Goal: Transaction & Acquisition: Download file/media

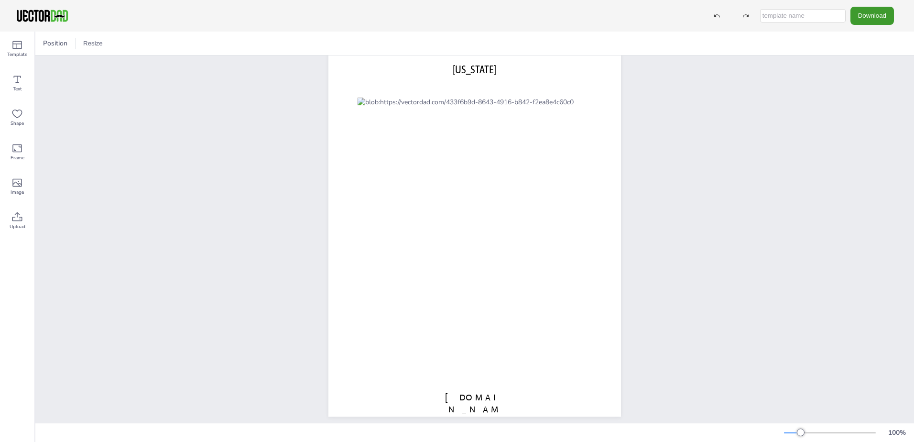
scroll to position [47, 0]
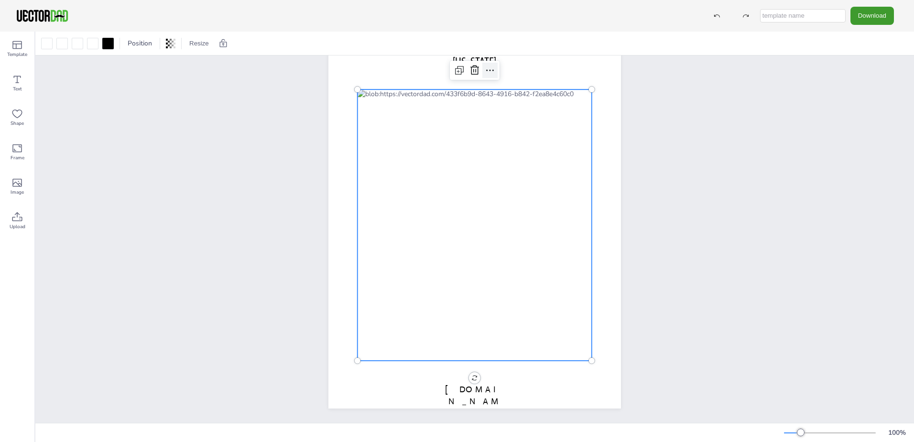
click at [488, 68] on icon at bounding box center [489, 70] width 11 height 11
click at [707, 135] on div "vectordad.com GEORGIA" at bounding box center [474, 219] width 879 height 407
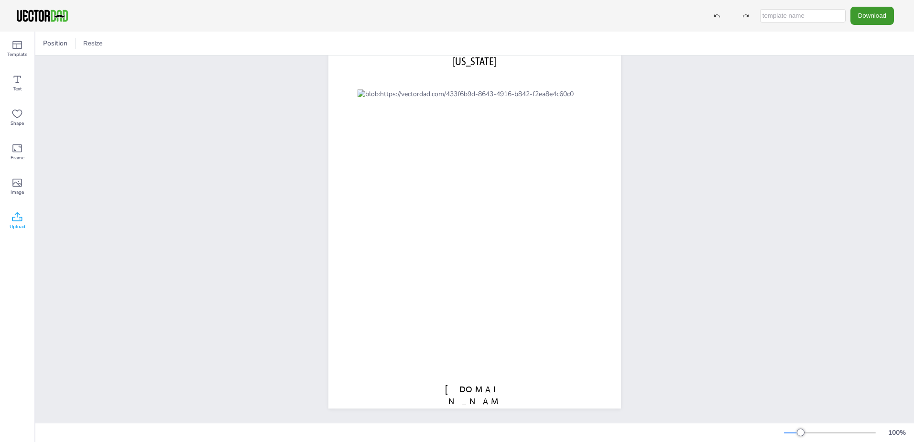
click at [18, 222] on icon at bounding box center [16, 216] width 11 height 11
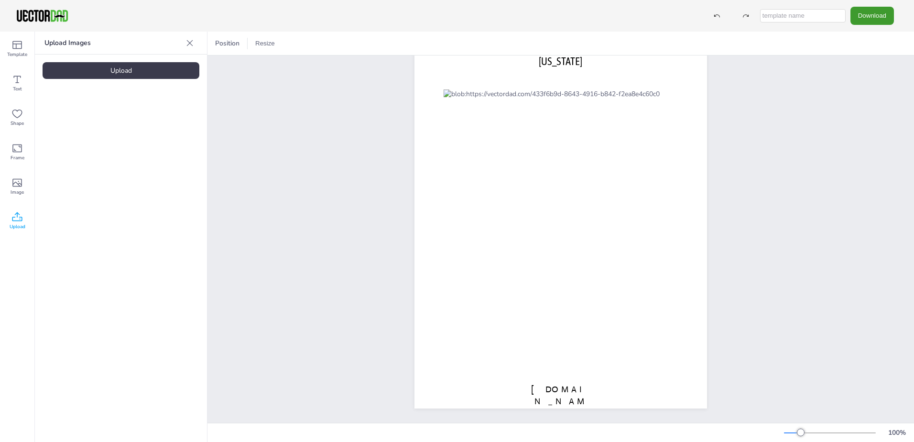
click at [118, 75] on div "Upload" at bounding box center [121, 70] width 157 height 17
click at [190, 42] on icon at bounding box center [190, 43] width 10 height 10
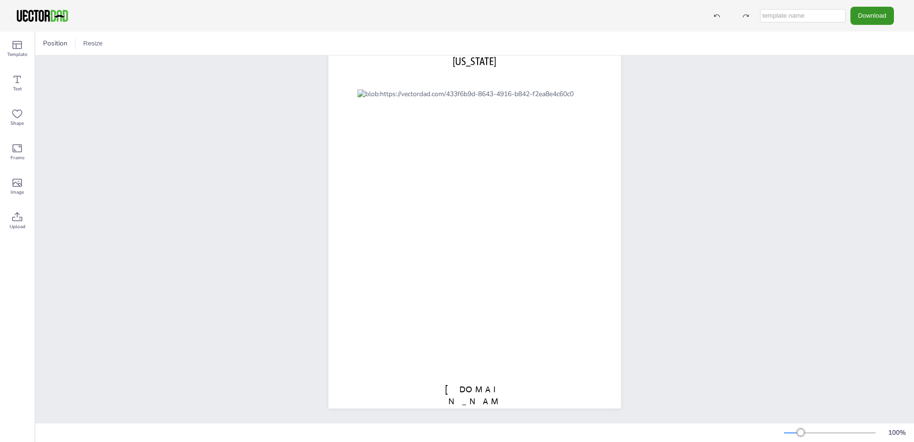
click at [884, 14] on button "Download" at bounding box center [873, 16] width 44 height 18
click at [862, 115] on li "PDF" at bounding box center [875, 117] width 78 height 20
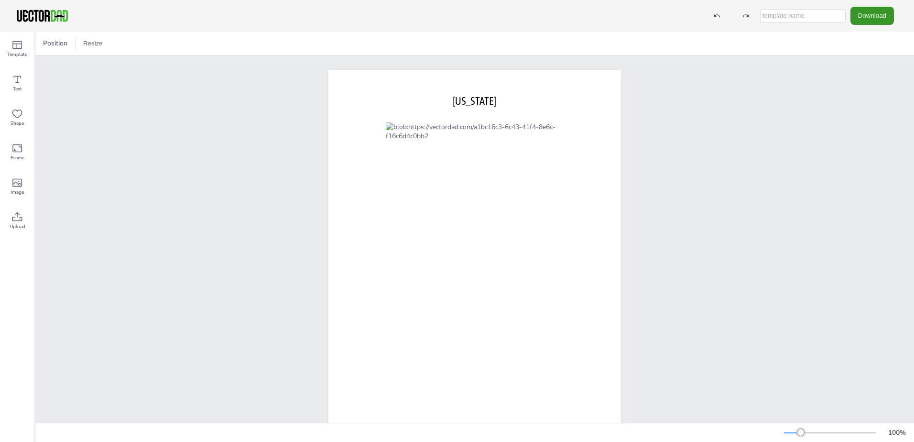
click at [871, 16] on button "Download" at bounding box center [873, 16] width 44 height 18
click at [856, 118] on li "PDF" at bounding box center [875, 117] width 78 height 20
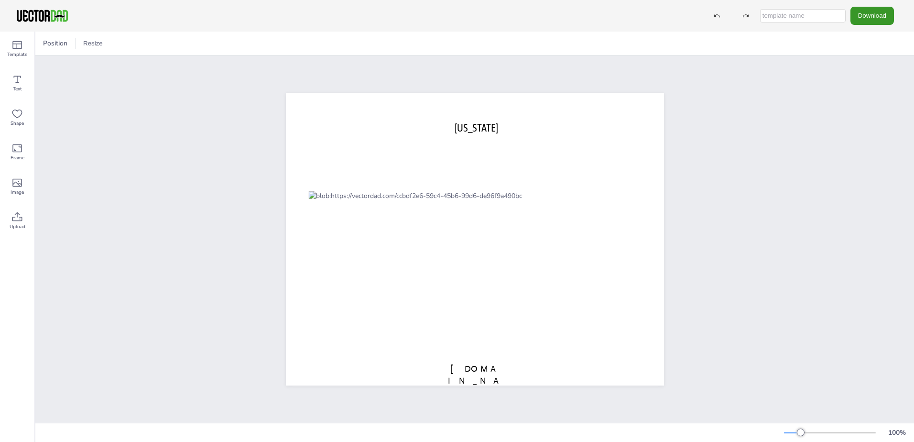
click at [877, 16] on button "Download" at bounding box center [873, 16] width 44 height 18
click at [862, 122] on li "PDF" at bounding box center [875, 117] width 78 height 20
